Goal: Task Accomplishment & Management: Manage account settings

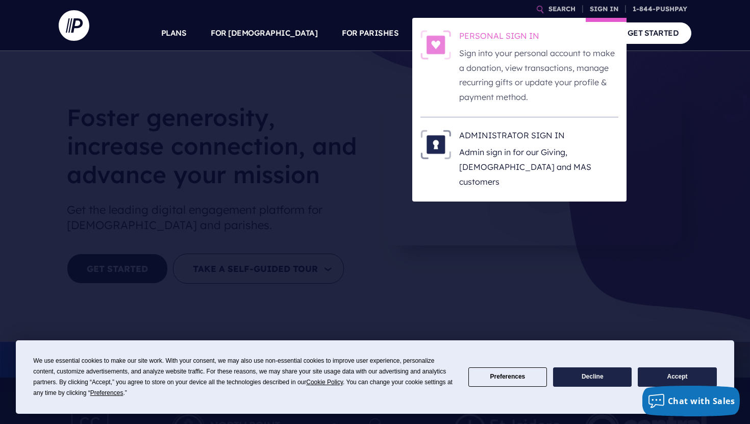
click at [574, 68] on p "Sign into your personal account to make a donation, view transactions, manage r…" at bounding box center [538, 75] width 159 height 59
